Goal: Check status: Check status

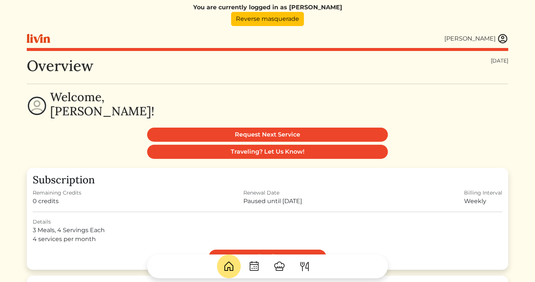
click at [505, 39] on img at bounding box center [503, 38] width 11 height 11
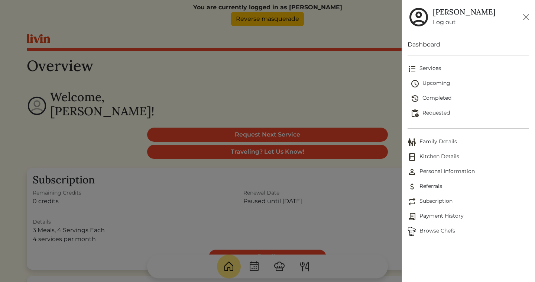
click at [448, 154] on span "Kitchen Details" at bounding box center [469, 156] width 122 height 9
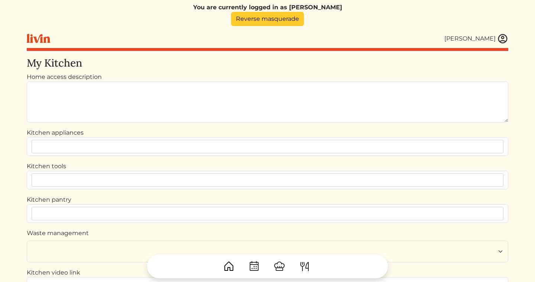
click at [288, 17] on link "Reverse masquerade" at bounding box center [267, 19] width 73 height 14
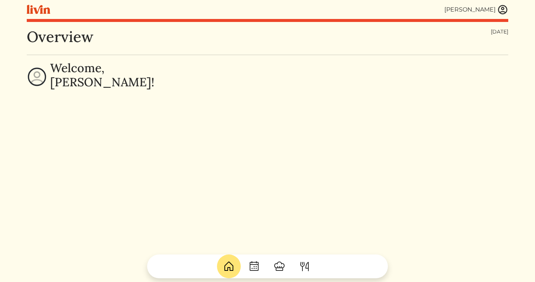
click at [505, 9] on img at bounding box center [503, 9] width 11 height 11
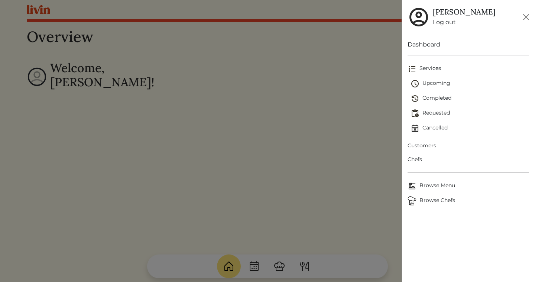
click at [431, 81] on span "Upcoming" at bounding box center [470, 83] width 119 height 9
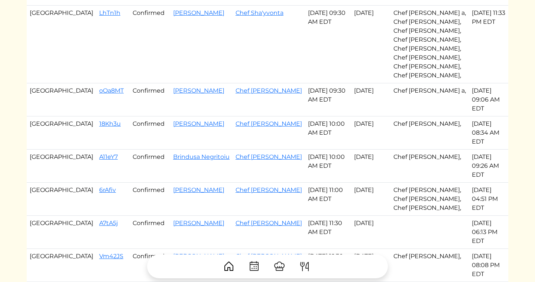
scroll to position [386, 0]
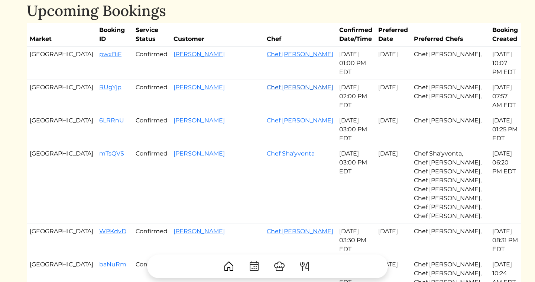
scroll to position [28, 0]
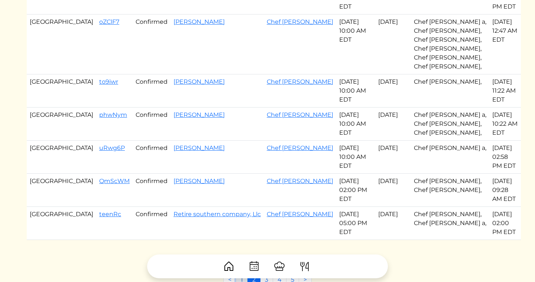
click at [239, 273] on link "1" at bounding box center [242, 280] width 12 height 14
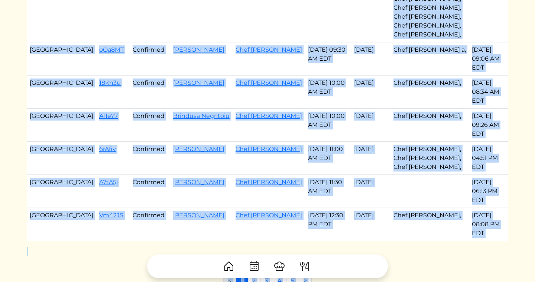
scroll to position [445, 0]
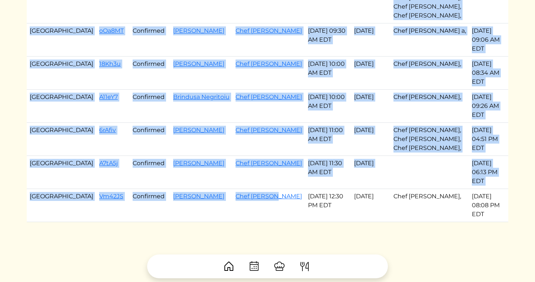
drag, startPoint x: 56, startPoint y: 80, endPoint x: 251, endPoint y: 128, distance: 201.0
copy tbody "pSTDD3 Confirmed [PERSON_NAME] Chef [PERSON_NAME] [DATE] 08:30 AM EDT Aug 25, 2…"
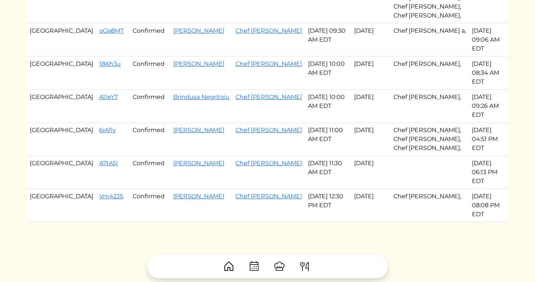
click at [253, 255] on link "2" at bounding box center [254, 262] width 13 height 14
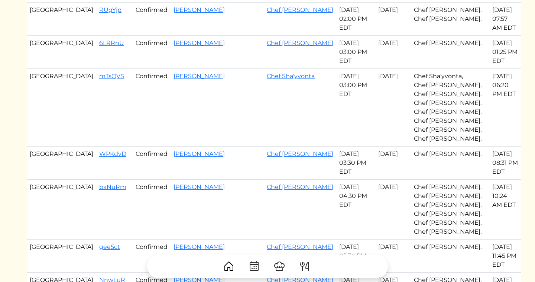
scroll to position [196, 0]
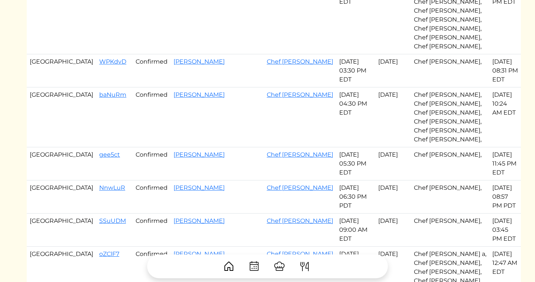
drag, startPoint x: 63, startPoint y: 81, endPoint x: 333, endPoint y: 144, distance: 277.2
click at [333, 144] on tbody "Atlanta pwxBiF Confirmed Amber Hall Chef Jevondah Aug 25, 2025 01:00 PM EDT Aug…" at bounding box center [274, 174] width 495 height 595
copy tbody "pwxBiF Confirmed Amber Hall Chef Jevondah Aug 25, 2025 01:00 PM EDT Aug 25, 202…"
click at [222, 147] on td "Junior Gaspard" at bounding box center [217, 163] width 93 height 33
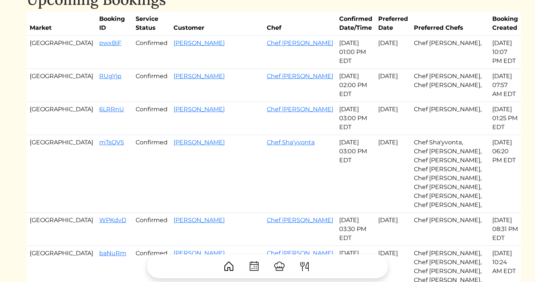
scroll to position [36, 0]
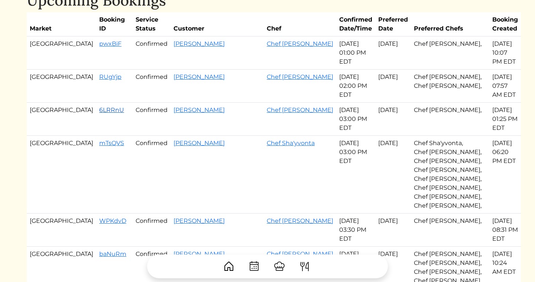
click at [99, 106] on link "6LRRnU" at bounding box center [111, 109] width 25 height 7
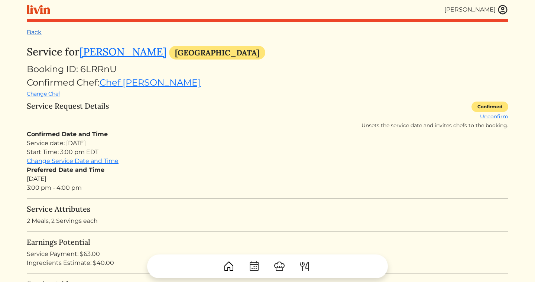
click at [30, 32] on link "Back" at bounding box center [34, 32] width 15 height 7
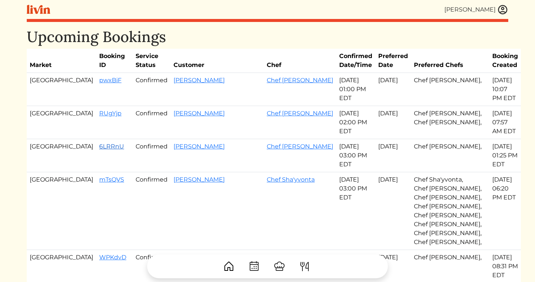
click at [99, 143] on link "6LRRnU" at bounding box center [111, 146] width 25 height 7
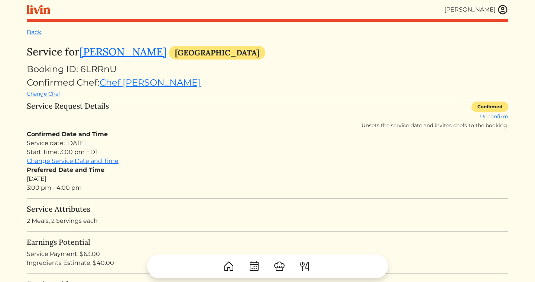
click at [34, 36] on div "Back" at bounding box center [268, 32] width 482 height 9
click at [32, 32] on link "Back" at bounding box center [34, 32] width 15 height 7
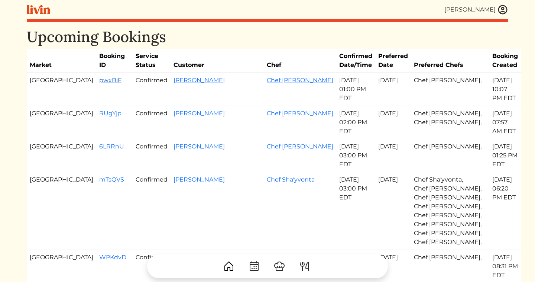
click at [99, 83] on link "pwxBiF" at bounding box center [110, 80] width 22 height 7
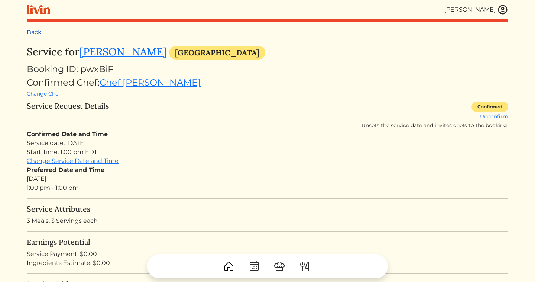
click at [32, 35] on link "Back" at bounding box center [34, 32] width 15 height 7
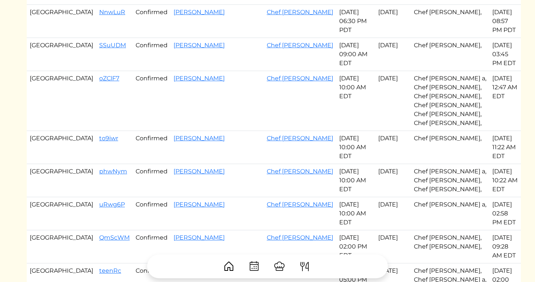
scroll to position [428, 0]
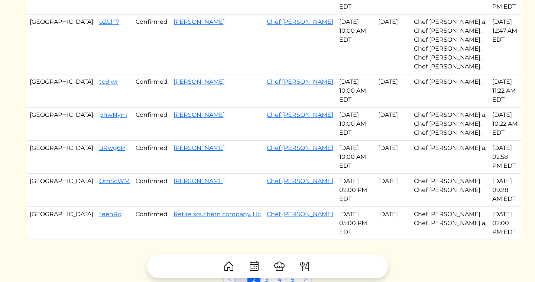
click at [243, 273] on link "1" at bounding box center [242, 280] width 12 height 14
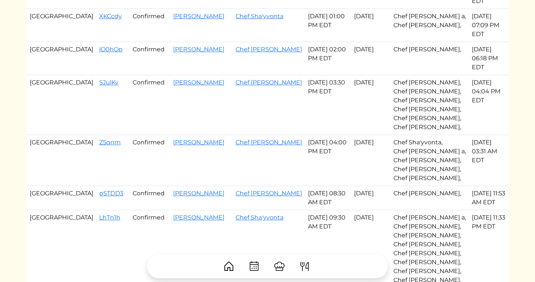
scroll to position [445, 0]
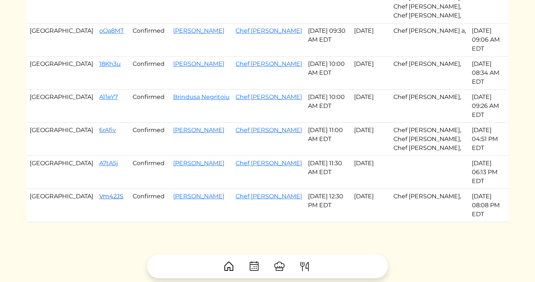
click at [99, 193] on link "Vm42JS" at bounding box center [111, 196] width 24 height 7
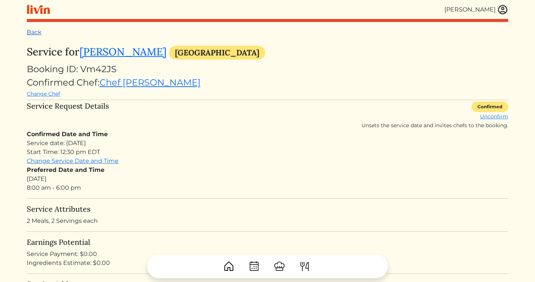
click at [36, 33] on link "Back" at bounding box center [34, 32] width 15 height 7
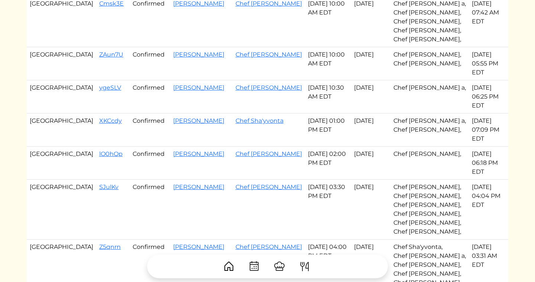
scroll to position [445, 0]
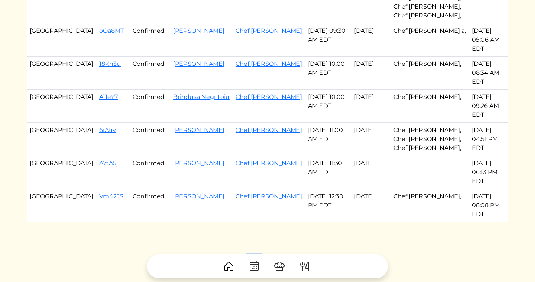
click at [257, 255] on link "2" at bounding box center [254, 262] width 13 height 14
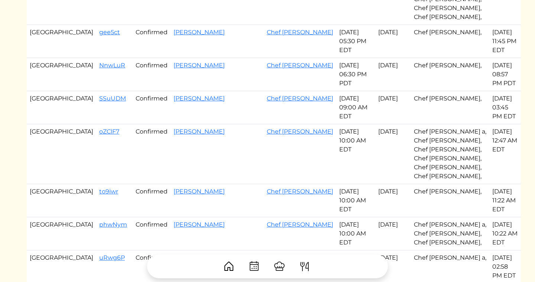
scroll to position [321, 0]
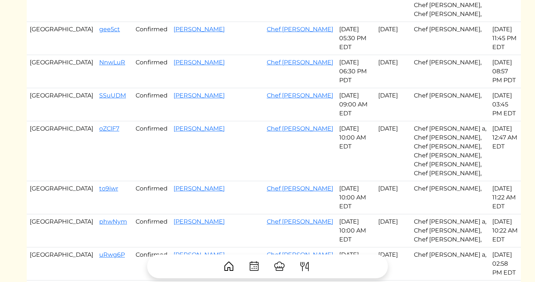
drag, startPoint x: 61, startPoint y: 43, endPoint x: 218, endPoint y: 84, distance: 161.9
click at [218, 84] on tbody "Atlanta pwxBiF Confirmed Amber Hall Chef Jevondah Aug 25, 2025 01:00 PM EDT Aug…" at bounding box center [274, 49] width 495 height 595
drag, startPoint x: 64, startPoint y: 42, endPoint x: 59, endPoint y: 42, distance: 4.8
drag, startPoint x: 59, startPoint y: 42, endPoint x: 334, endPoint y: 234, distance: 334.5
click at [334, 234] on tbody "Atlanta pwxBiF Confirmed Amber Hall Chef Jevondah Aug 25, 2025 01:00 PM EDT Aug…" at bounding box center [274, 49] width 495 height 595
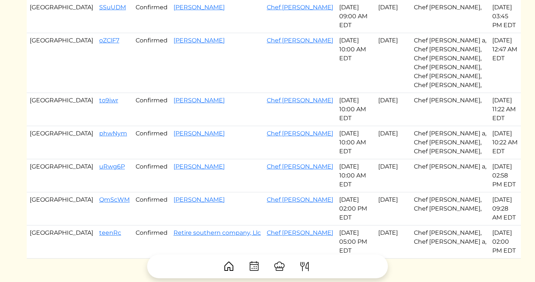
scroll to position [428, 0]
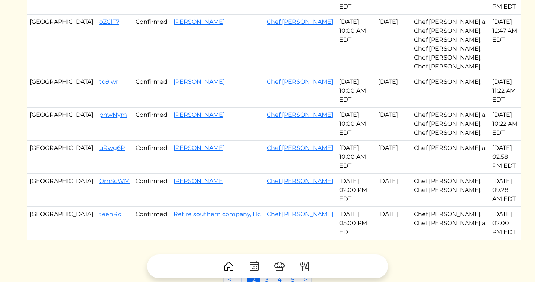
copy tbody "SSuUDM Confirmed Elizabeth k Radford Chef Brandon c Aug 26, 2025 09:00 AM EDT A…"
click at [266, 273] on link "3" at bounding box center [266, 280] width 13 height 14
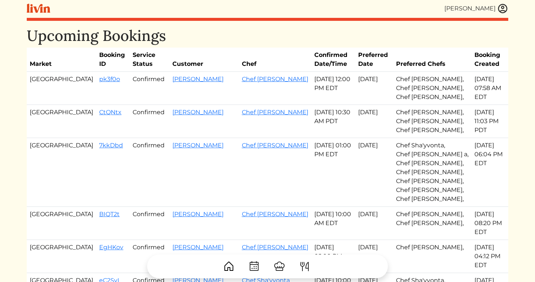
scroll to position [365, 0]
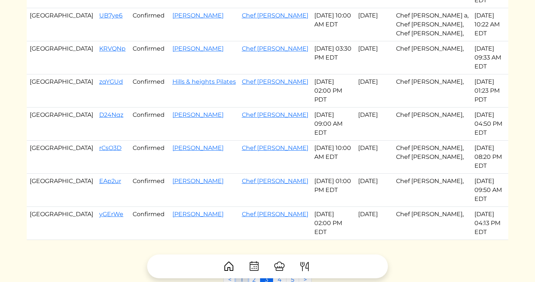
click at [246, 273] on link "1" at bounding box center [242, 280] width 12 height 14
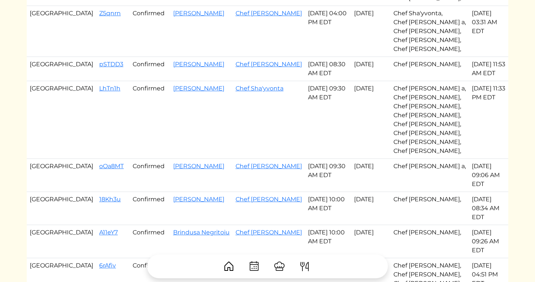
scroll to position [445, 0]
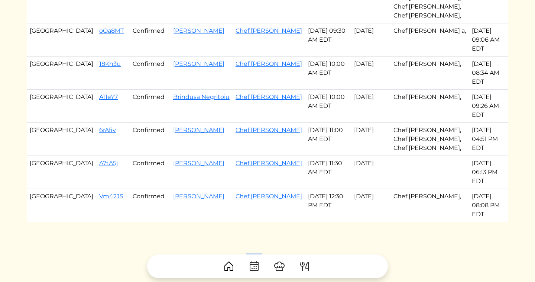
click at [256, 255] on link "2" at bounding box center [254, 262] width 13 height 14
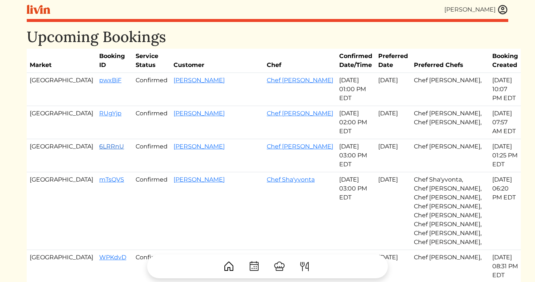
click at [99, 143] on link "6LRRnU" at bounding box center [111, 146] width 25 height 7
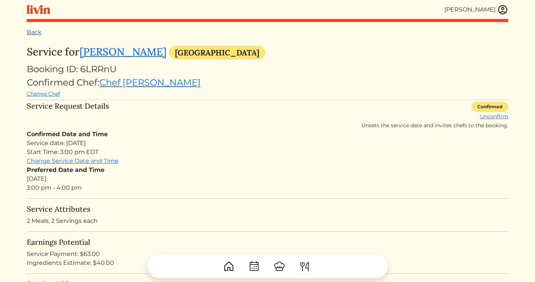
click at [33, 32] on link "Back" at bounding box center [34, 32] width 15 height 7
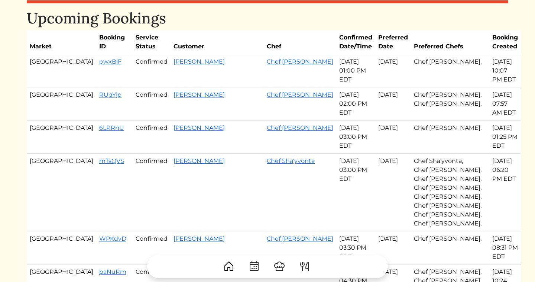
scroll to position [20, 0]
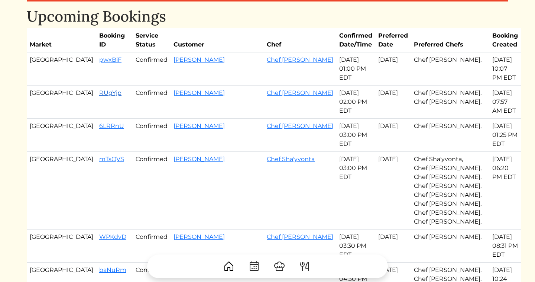
click at [99, 89] on link "RUgYjp" at bounding box center [110, 92] width 22 height 7
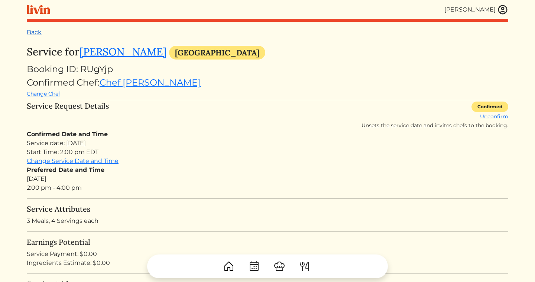
click at [40, 35] on link "Back" at bounding box center [34, 32] width 15 height 7
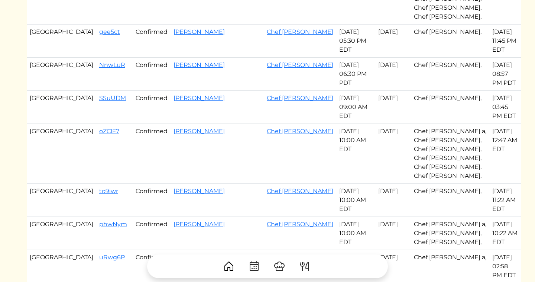
scroll to position [428, 0]
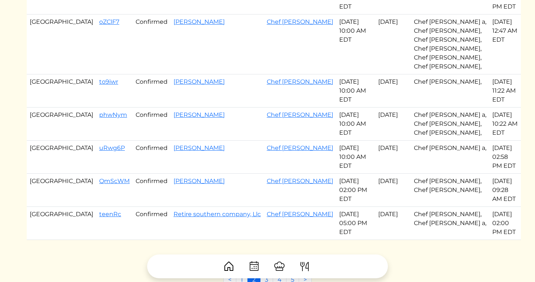
click at [250, 273] on link "2" at bounding box center [254, 280] width 13 height 14
click at [240, 273] on link "1" at bounding box center [242, 280] width 12 height 14
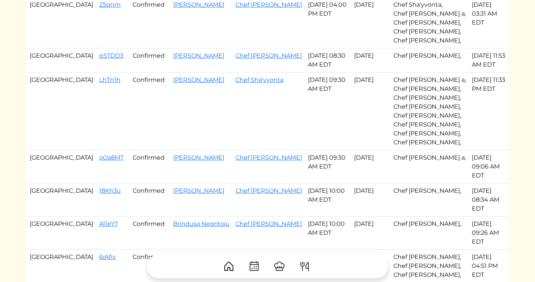
scroll to position [343, 0]
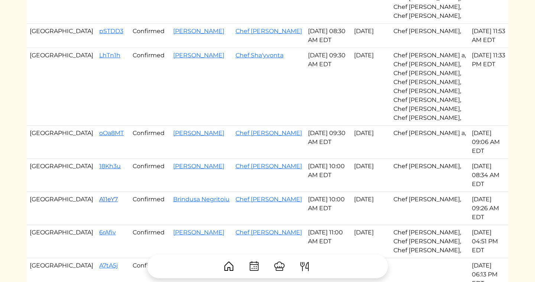
click at [99, 196] on link "A11eY7" at bounding box center [108, 199] width 19 height 7
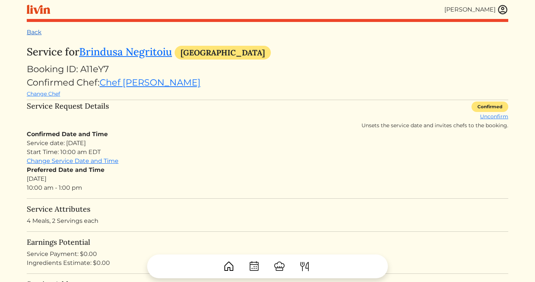
click at [35, 35] on link "Back" at bounding box center [34, 32] width 15 height 7
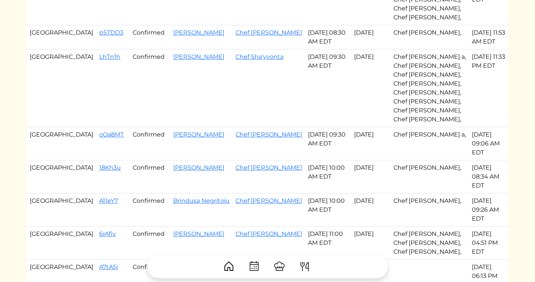
scroll to position [363, 0]
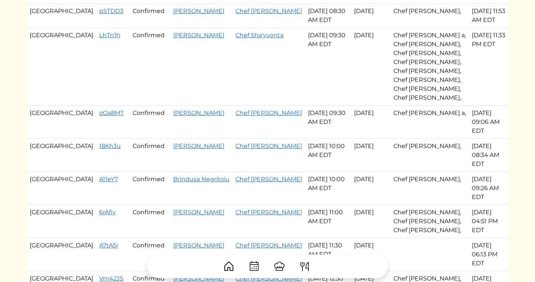
click at [96, 139] on td "18Kh3u" at bounding box center [112, 155] width 33 height 33
click at [99, 142] on link "18Kh3u" at bounding box center [110, 145] width 22 height 7
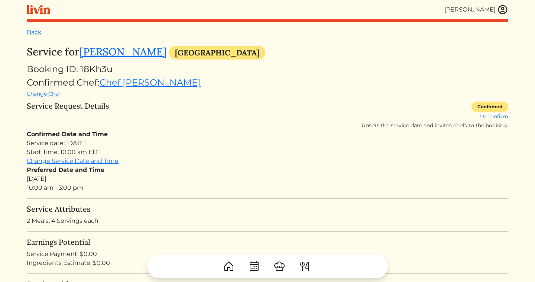
click at [30, 36] on div "Back" at bounding box center [268, 32] width 482 height 9
click at [31, 32] on link "Back" at bounding box center [34, 32] width 15 height 7
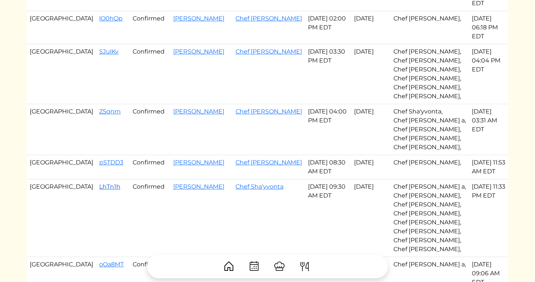
click at [99, 183] on link "LhTn1h" at bounding box center [109, 186] width 21 height 7
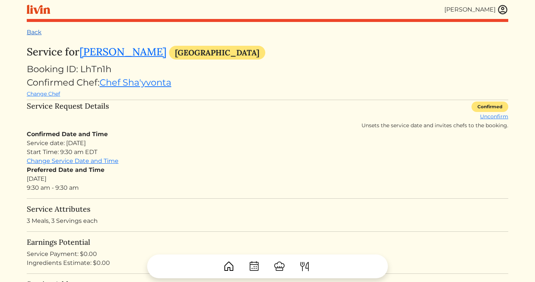
click at [40, 32] on link "Back" at bounding box center [34, 32] width 15 height 7
